Goal: Task Accomplishment & Management: Manage account settings

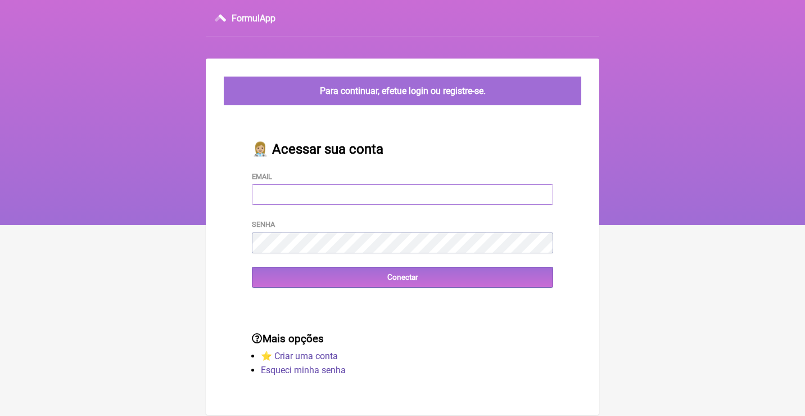
type input "[EMAIL_ADDRESS][DOMAIN_NAME]"
click at [403, 276] on input "Conectar" at bounding box center [402, 277] width 301 height 21
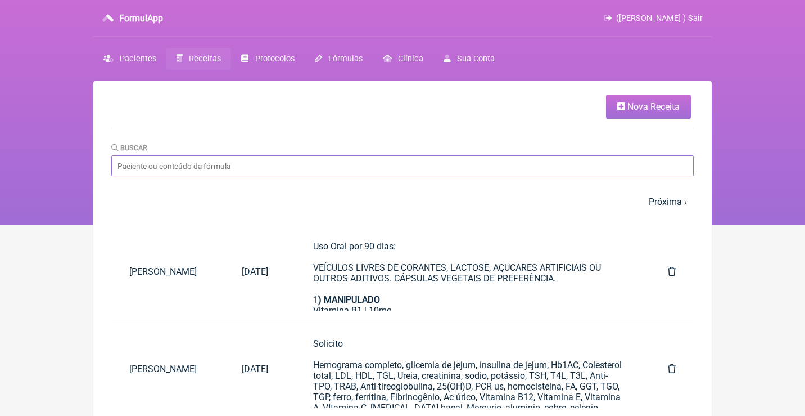
click at [214, 164] on input "Buscar" at bounding box center [402, 165] width 583 height 21
click at [650, 21] on span "([PERSON_NAME] ) Sair" at bounding box center [659, 18] width 87 height 10
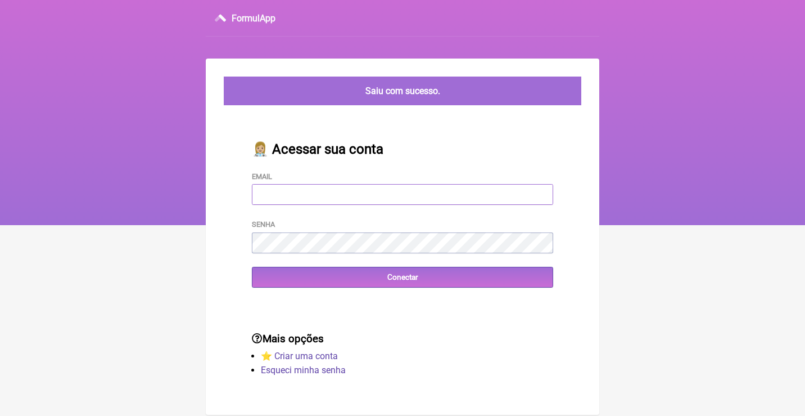
type input "[EMAIL_ADDRESS][DOMAIN_NAME]"
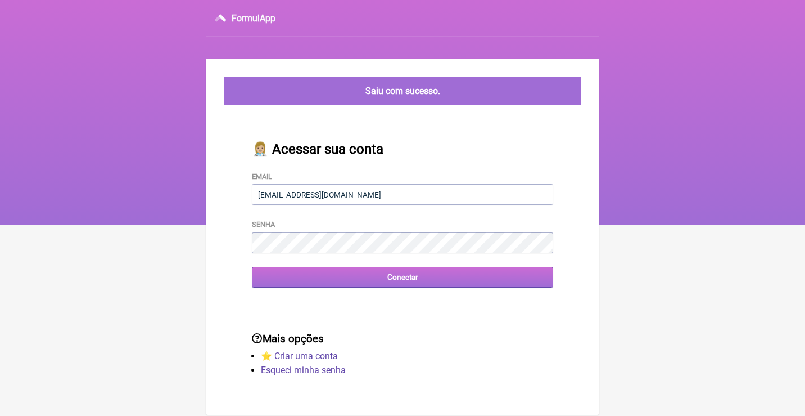
click at [341, 282] on input "Conectar" at bounding box center [402, 277] width 301 height 21
